Goal: Transaction & Acquisition: Download file/media

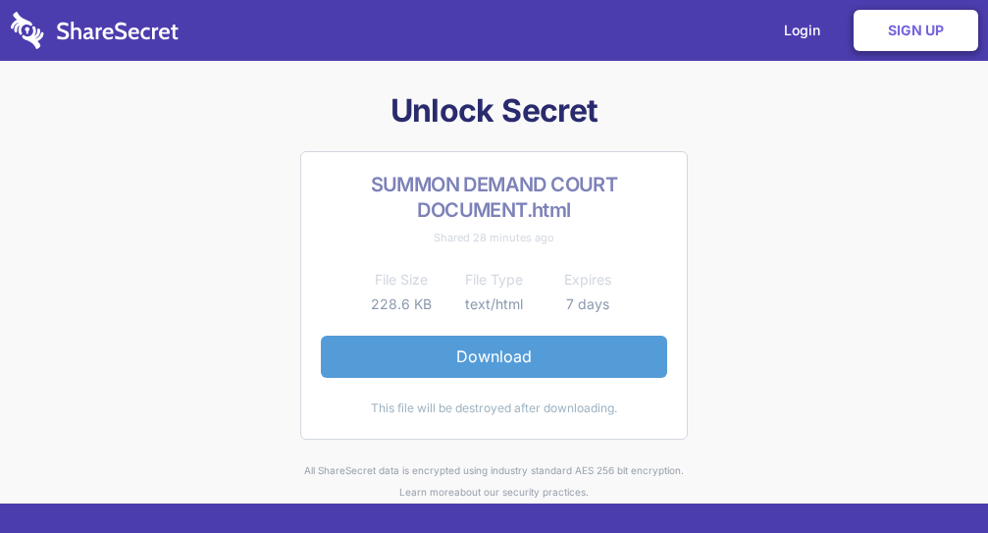
click at [486, 358] on link "Download" at bounding box center [494, 355] width 346 height 41
